Goal: Find contact information: Find contact information

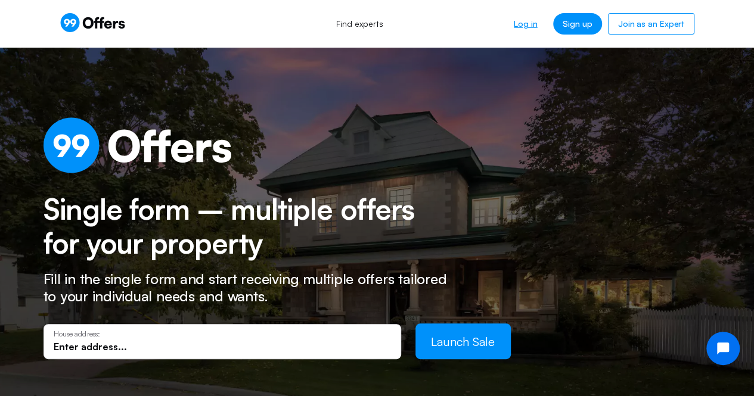
click at [536, 17] on link "Log in" at bounding box center [525, 23] width 42 height 21
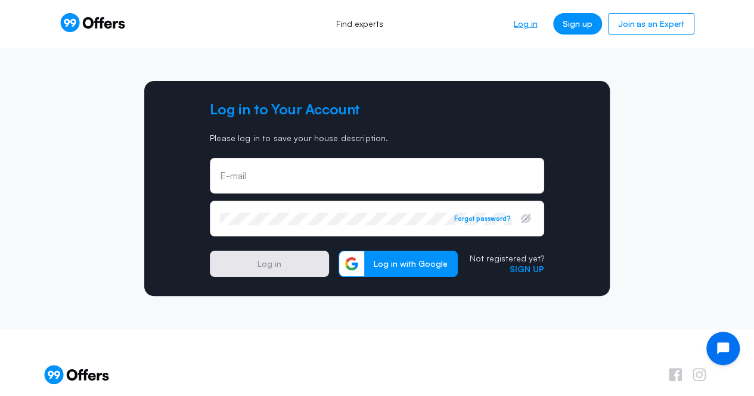
type input "[EMAIL_ADDRESS][DOMAIN_NAME]"
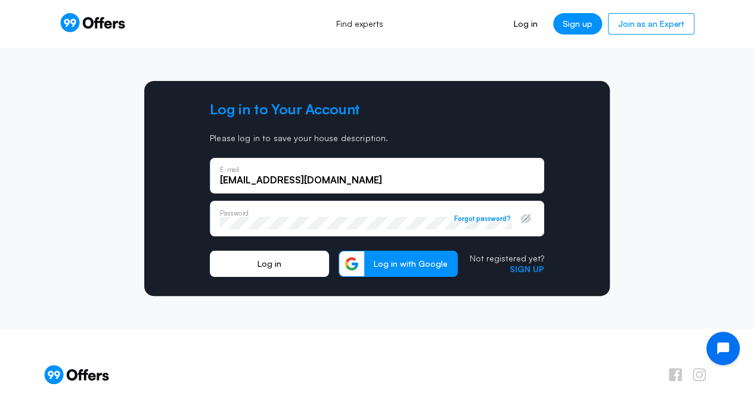
click at [277, 262] on button "Log in" at bounding box center [269, 264] width 119 height 26
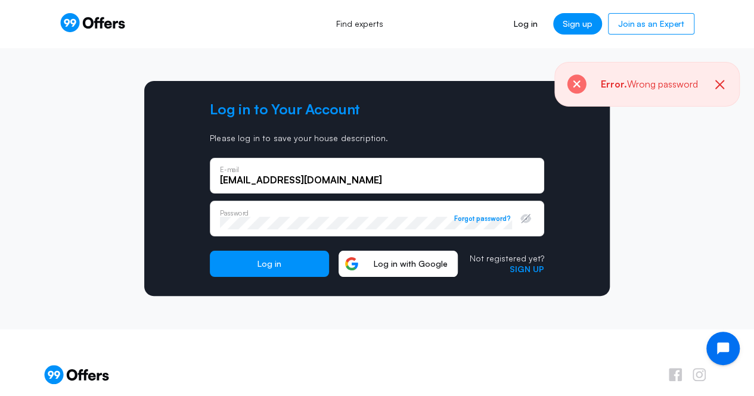
click at [422, 266] on span "Log in with Google" at bounding box center [410, 264] width 93 height 11
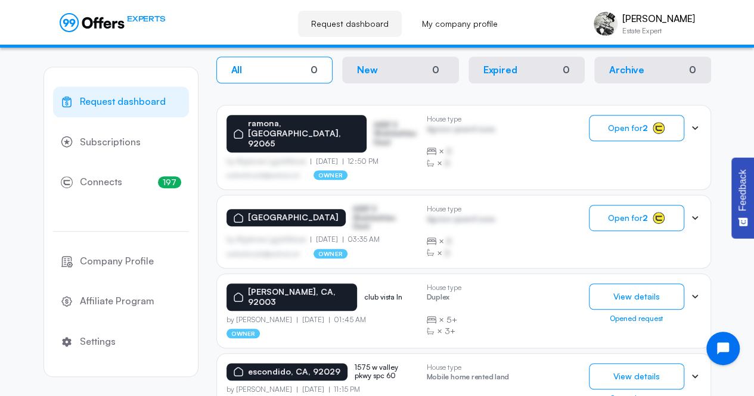
scroll to position [253, 0]
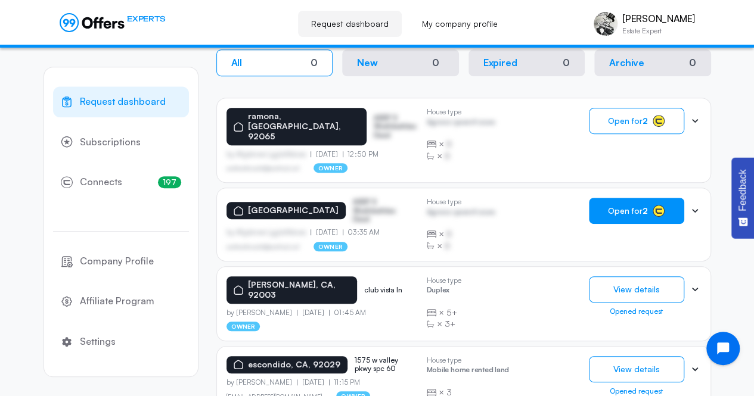
click at [609, 206] on span "Open for 2" at bounding box center [628, 211] width 40 height 10
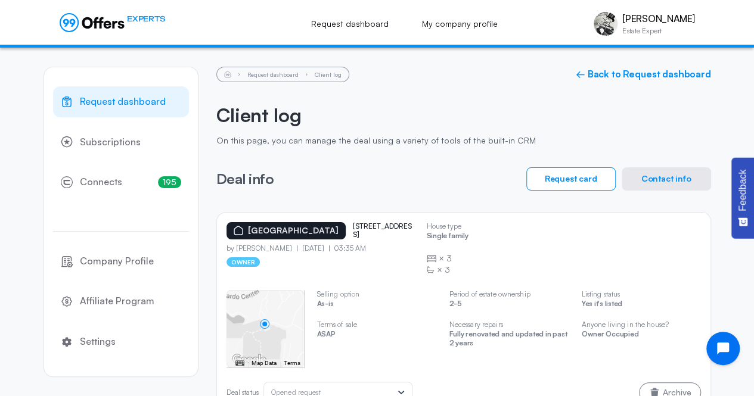
drag, startPoint x: 376, startPoint y: 235, endPoint x: 342, endPoint y: 227, distance: 34.9
click at [342, 227] on div "san diego, CA, 92127 10832 avenida de los lobos" at bounding box center [322, 230] width 191 height 17
copy p "10832 avenida de los lobos"
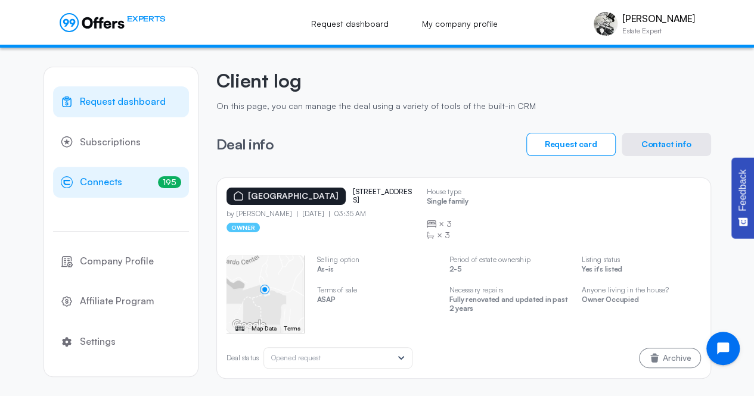
click at [97, 179] on span "Connects" at bounding box center [101, 183] width 42 height 16
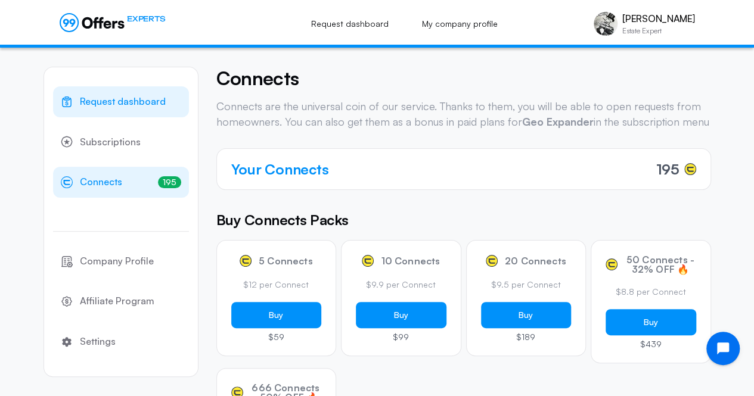
click at [100, 108] on span "Request dashboard" at bounding box center [123, 102] width 86 height 16
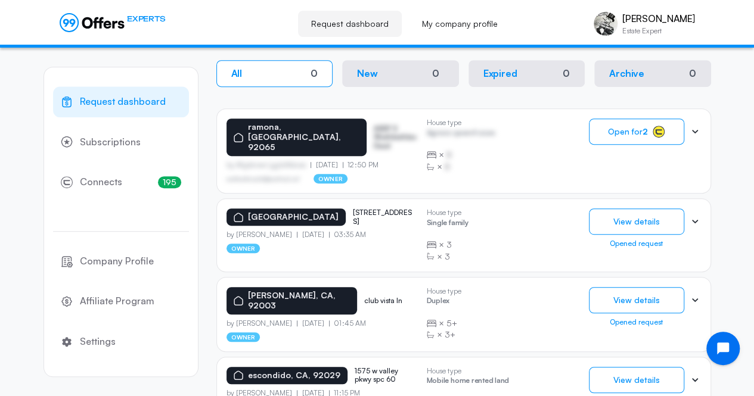
scroll to position [244, 0]
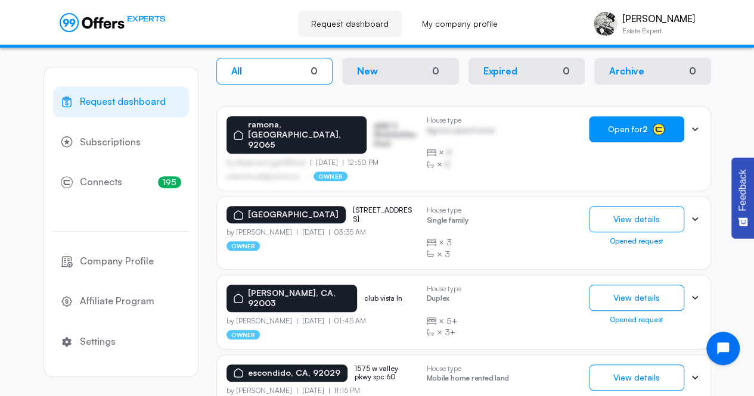
click at [627, 131] on span "Open for 2" at bounding box center [628, 130] width 40 height 10
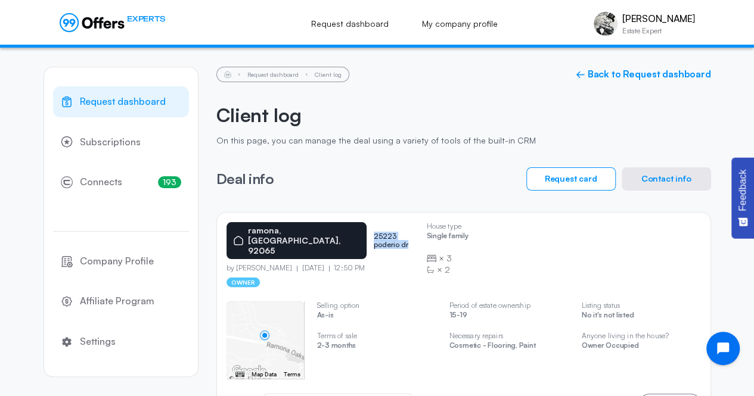
drag, startPoint x: 400, startPoint y: 230, endPoint x: 340, endPoint y: 233, distance: 59.7
click at [340, 233] on div "ramona, CA, 92065 25223 poderio dr" at bounding box center [322, 240] width 191 height 37
copy p "25223 poderio dr"
drag, startPoint x: 285, startPoint y: 249, endPoint x: 235, endPoint y: 247, distance: 50.1
click at [235, 264] on p "by Louis Olmedilla" at bounding box center [262, 268] width 71 height 8
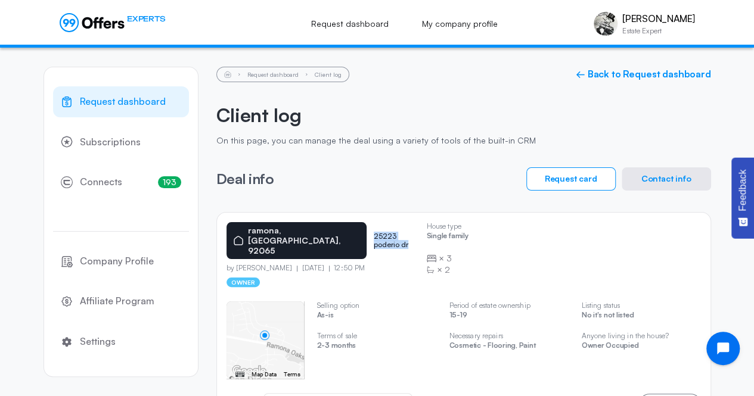
copy p "Louis Olmedilla"
click at [235, 264] on p "by Louis Olmedilla" at bounding box center [262, 268] width 71 height 8
click at [656, 177] on button "Contact info" at bounding box center [666, 179] width 89 height 23
